Goal: Find specific page/section

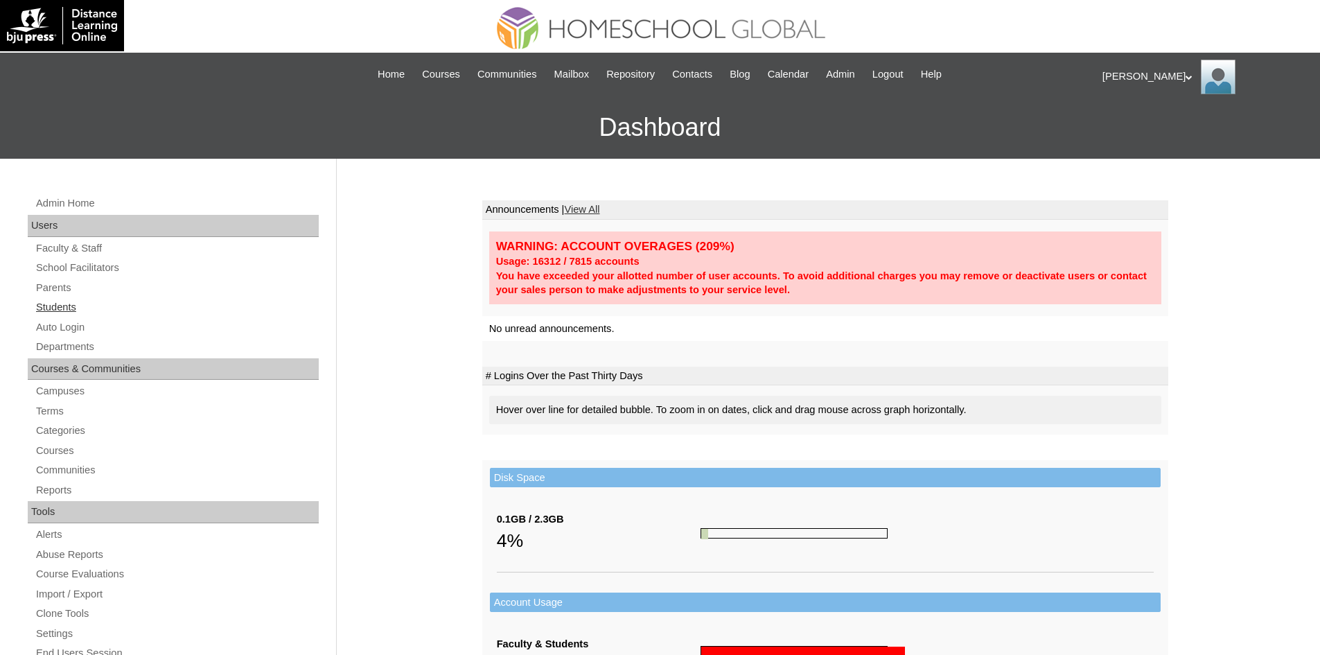
click at [70, 303] on link "Students" at bounding box center [177, 307] width 284 height 17
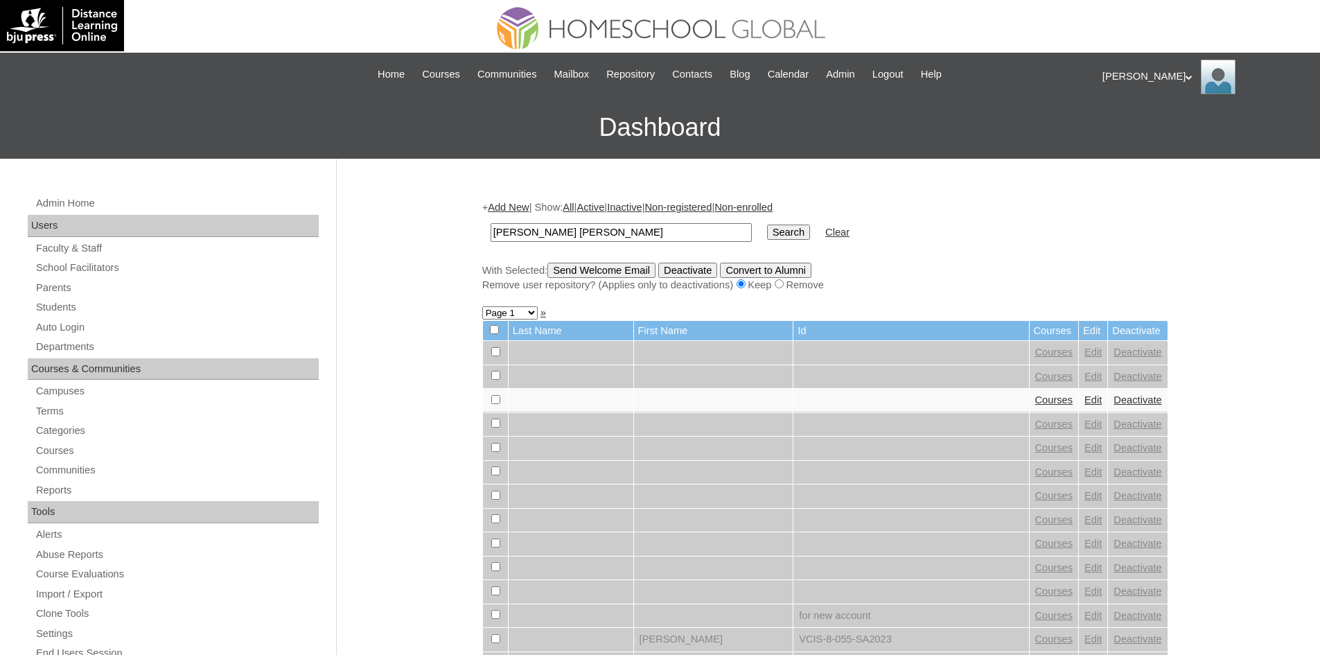
type input "[PERSON_NAME] [PERSON_NAME]"
click at [767, 233] on input "Search" at bounding box center [788, 231] width 43 height 15
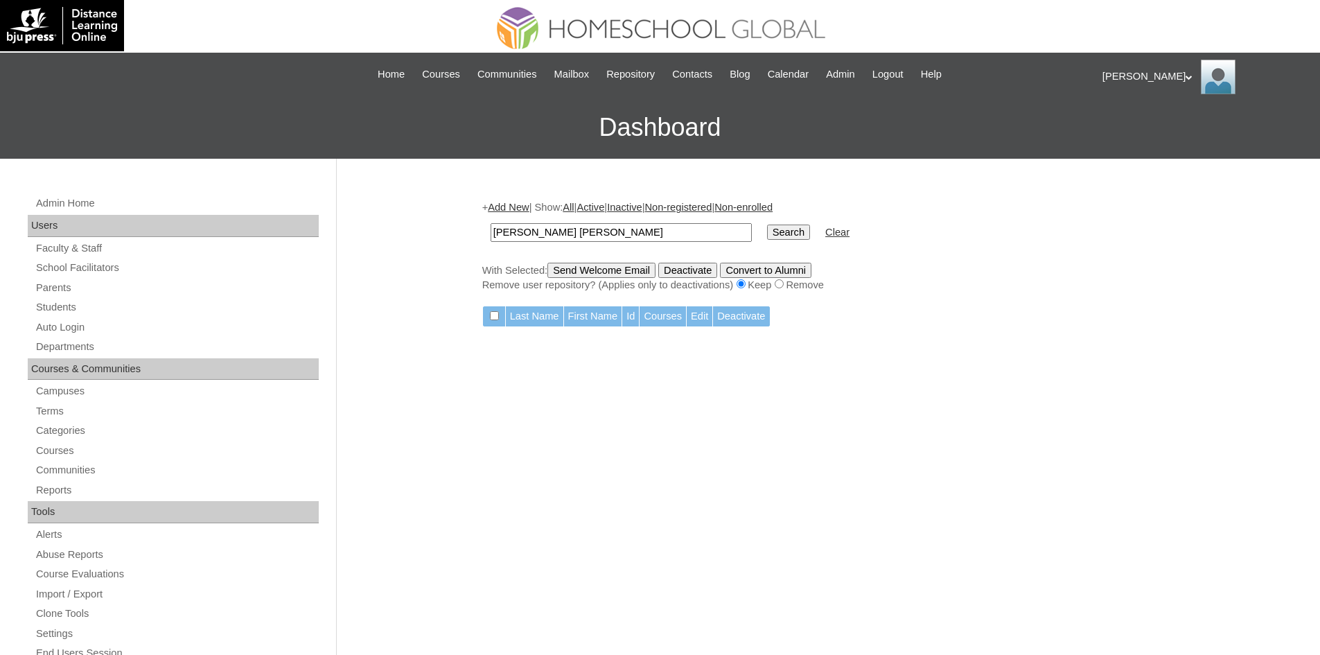
click at [597, 234] on input "[PERSON_NAME] [PERSON_NAME]" at bounding box center [621, 232] width 261 height 19
type input "[PERSON_NAME]"
click at [767, 228] on input "Search" at bounding box center [788, 231] width 43 height 15
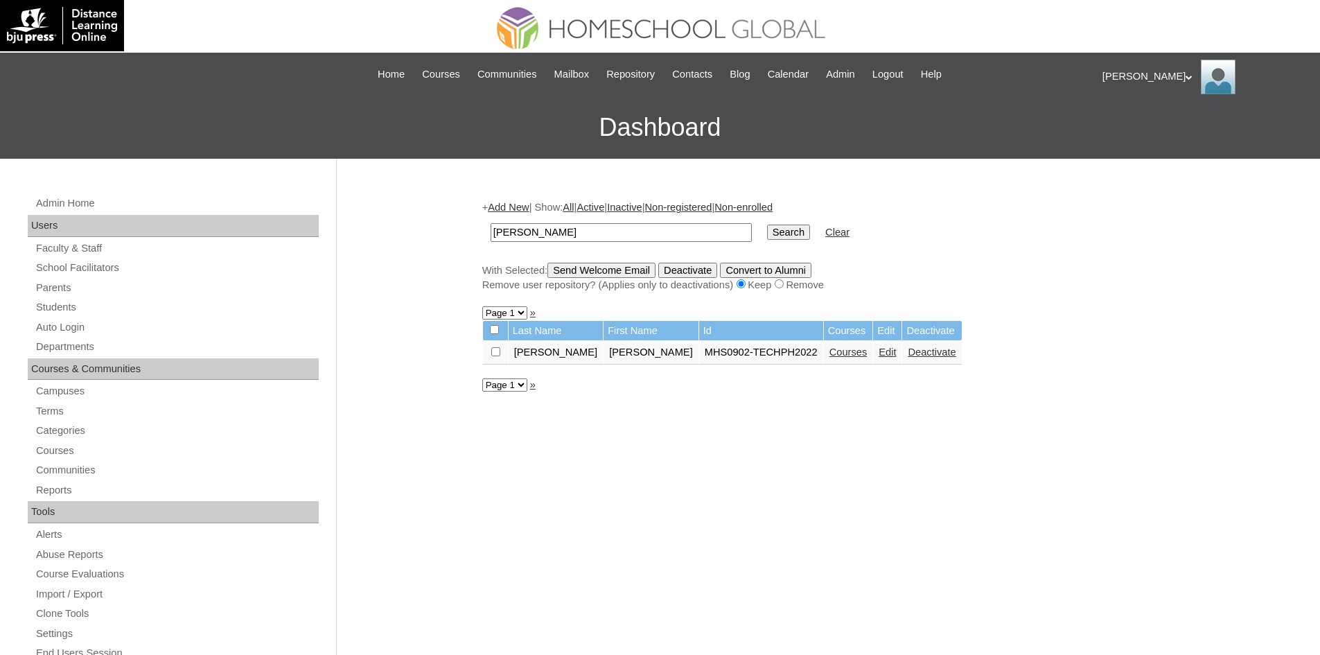
click at [829, 354] on link "Courses" at bounding box center [848, 351] width 38 height 11
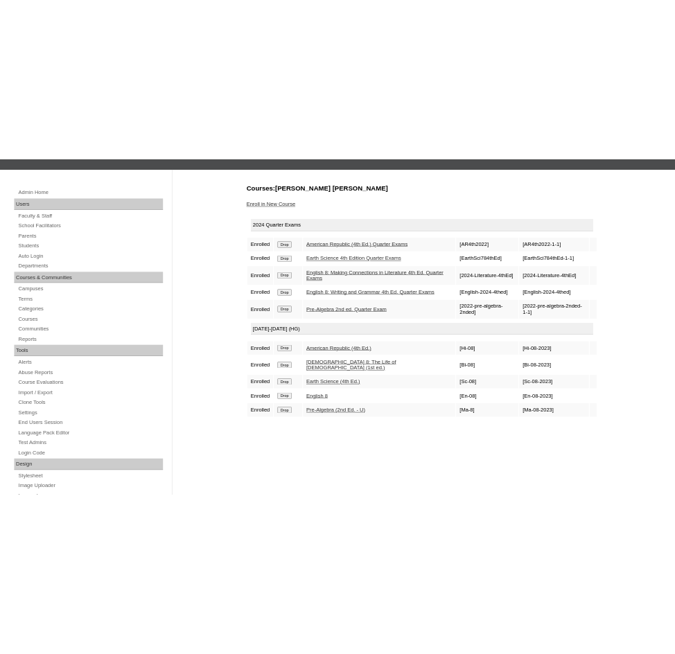
scroll to position [155, 0]
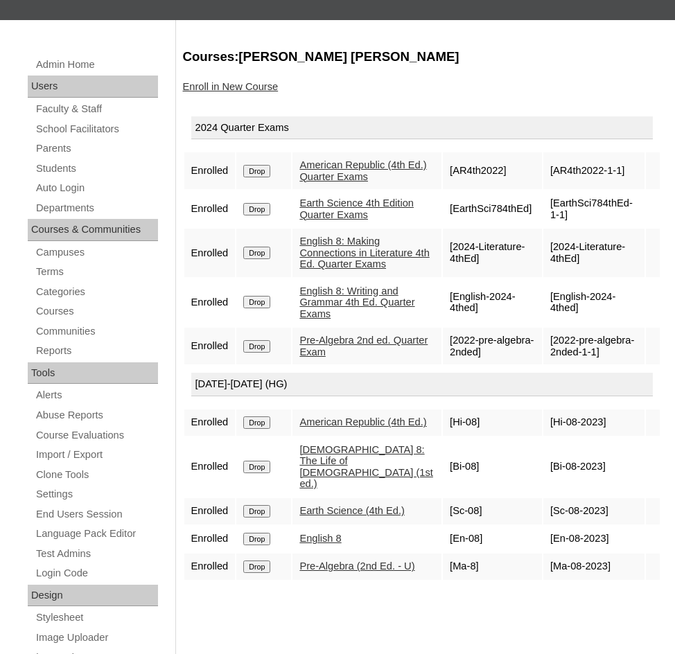
click at [362, 319] on link "English 8: Writing and Grammar 4th Ed. Quarter Exams" at bounding box center [356, 302] width 115 height 34
